Goal: Information Seeking & Learning: Learn about a topic

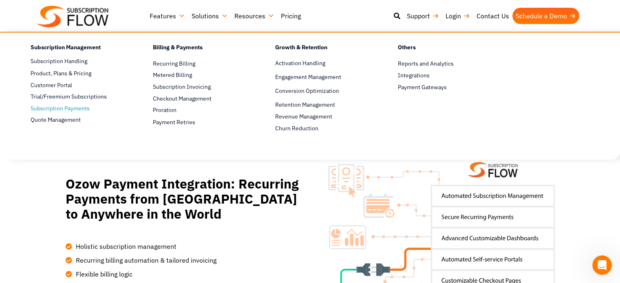
click at [61, 110] on span "Subscription Payments" at bounding box center [60, 108] width 59 height 9
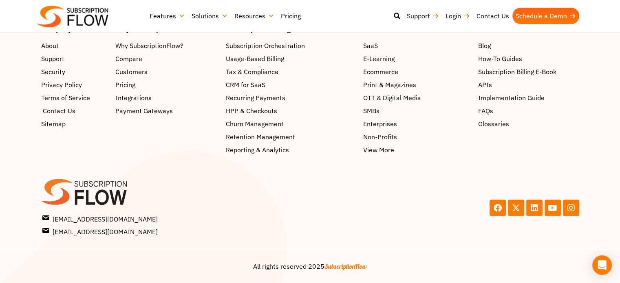
scroll to position [1591, 0]
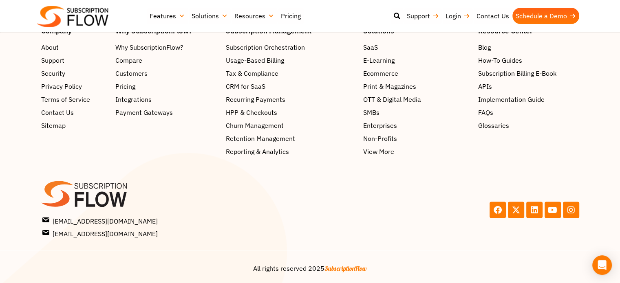
scroll to position [1396, 0]
